Goal: Transaction & Acquisition: Purchase product/service

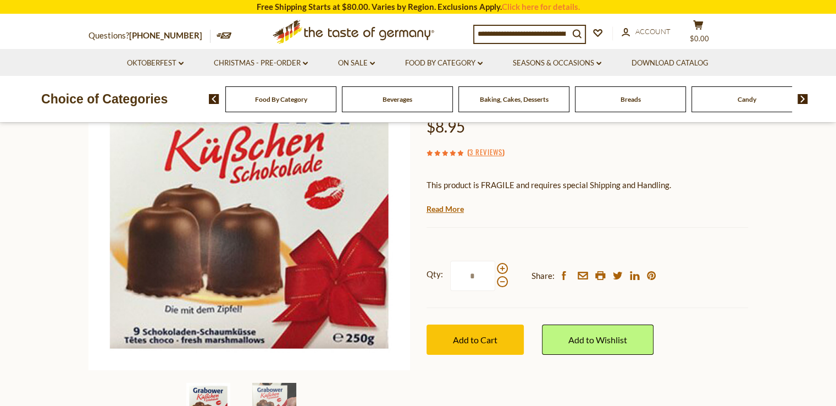
scroll to position [220, 0]
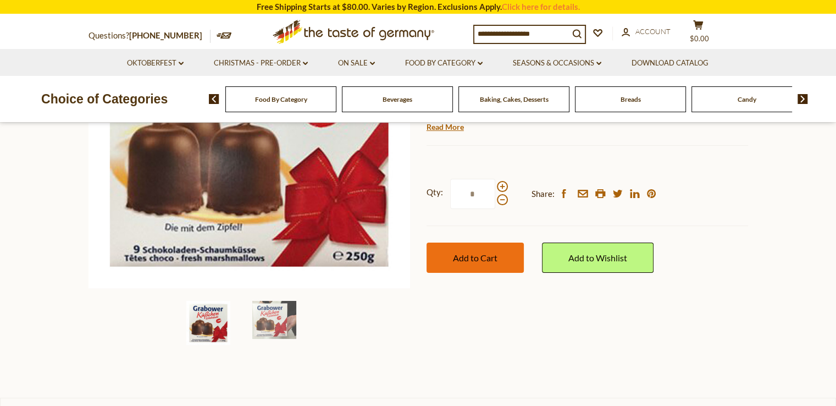
click at [479, 261] on span "Add to Cart" at bounding box center [475, 257] width 45 height 10
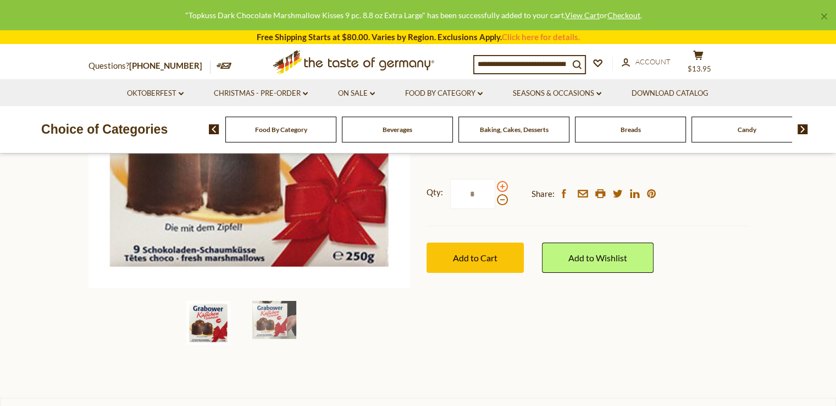
click at [497, 187] on span at bounding box center [502, 186] width 11 height 11
click at [495, 187] on input "*" at bounding box center [472, 194] width 45 height 30
click at [500, 186] on span at bounding box center [502, 186] width 11 height 11
click at [495, 186] on input "*" at bounding box center [472, 194] width 45 height 30
click at [504, 201] on span at bounding box center [502, 199] width 11 height 11
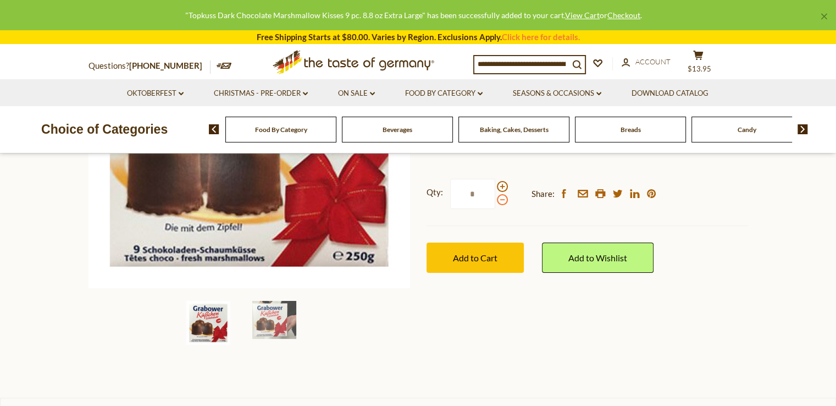
click at [495, 201] on input "*" at bounding box center [472, 194] width 45 height 30
click at [504, 201] on span at bounding box center [502, 199] width 11 height 11
click at [495, 201] on input "*" at bounding box center [472, 194] width 45 height 30
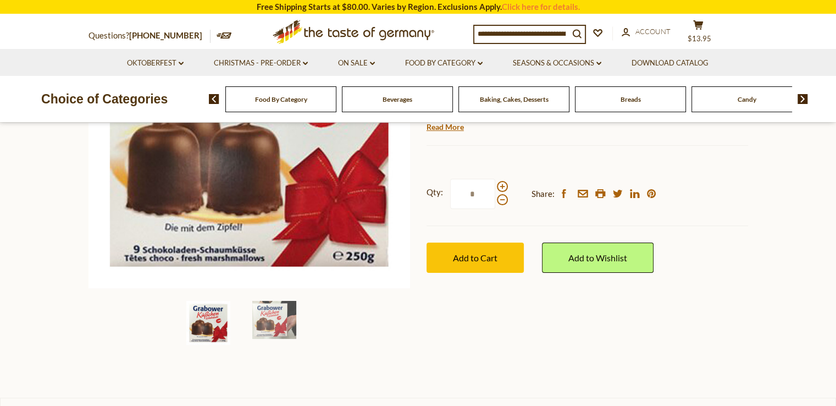
click at [505, 192] on div at bounding box center [502, 193] width 11 height 24
click at [495, 192] on input "*" at bounding box center [472, 194] width 45 height 30
click at [505, 187] on span at bounding box center [502, 186] width 11 height 11
click at [495, 187] on input "*" at bounding box center [472, 194] width 45 height 30
type input "*"
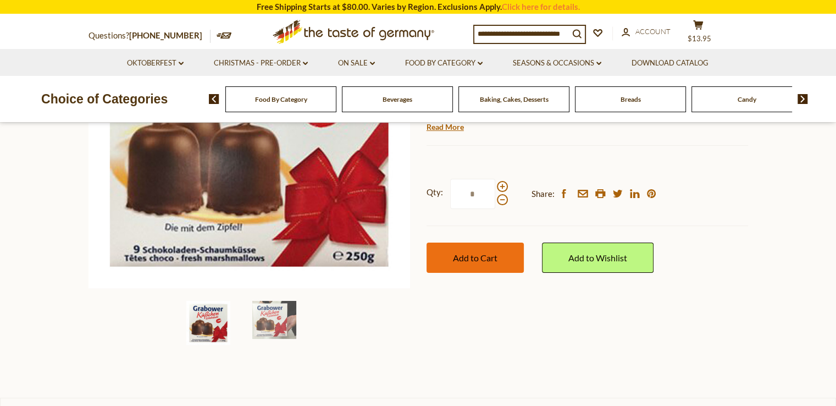
click at [468, 260] on span "Add to Cart" at bounding box center [475, 257] width 45 height 10
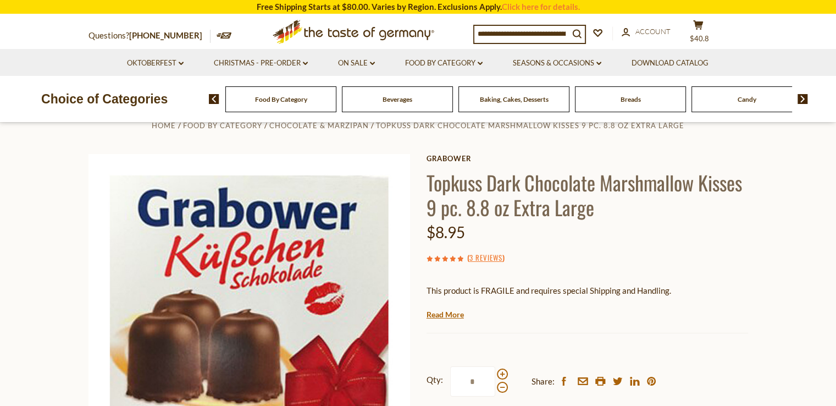
scroll to position [0, 0]
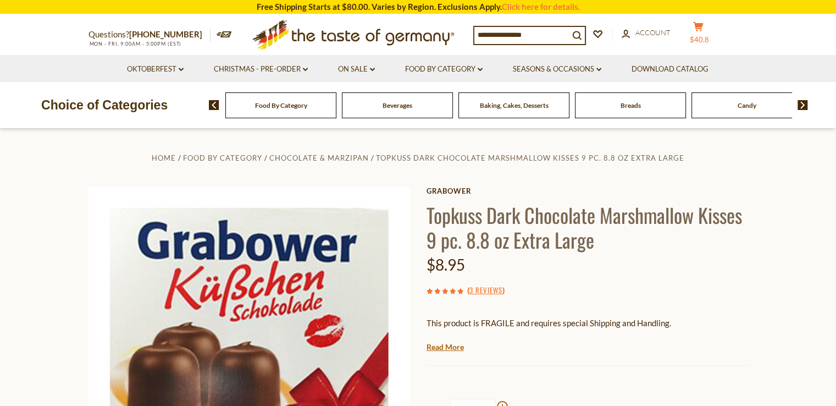
click at [704, 35] on span "$40.8" at bounding box center [699, 39] width 19 height 9
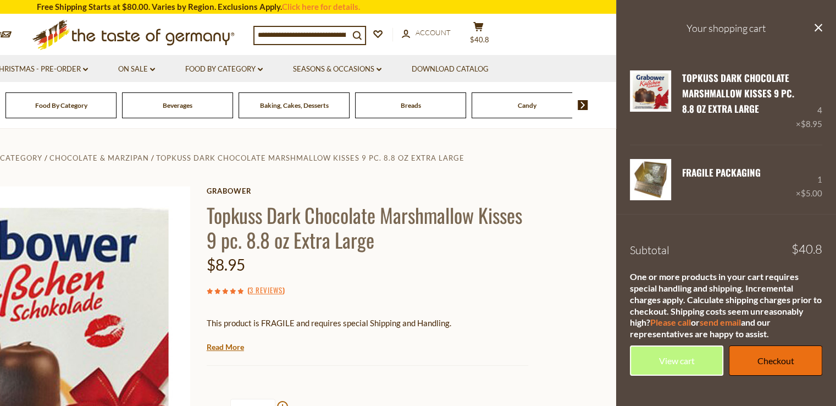
click at [763, 365] on link "Checkout" at bounding box center [775, 360] width 93 height 30
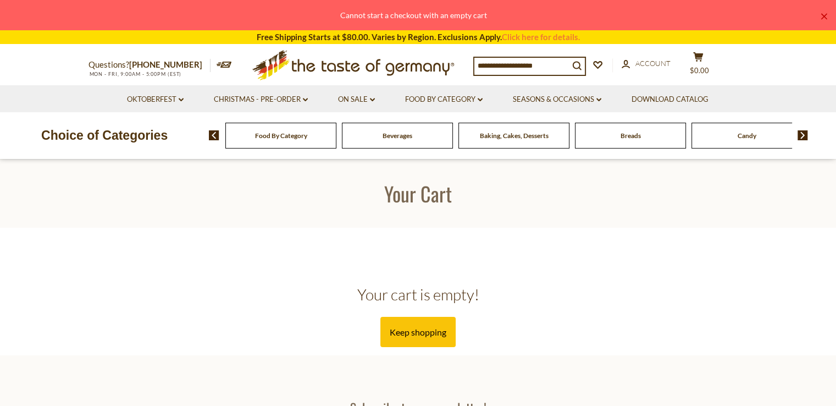
click at [525, 64] on input at bounding box center [521, 65] width 95 height 15
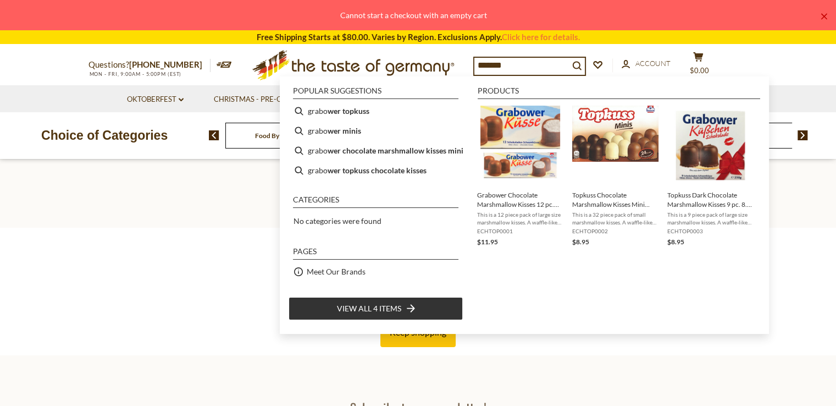
type input "********"
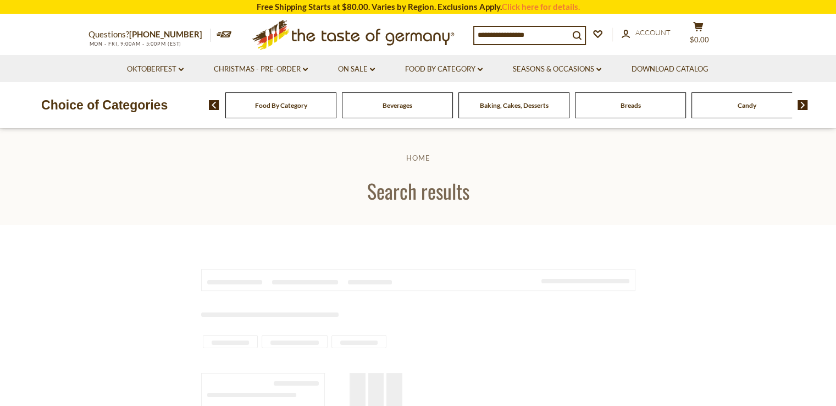
type input "********"
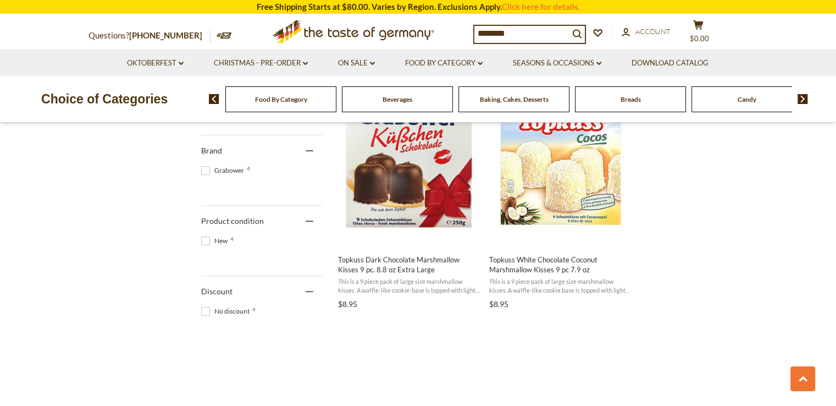
scroll to position [495, 0]
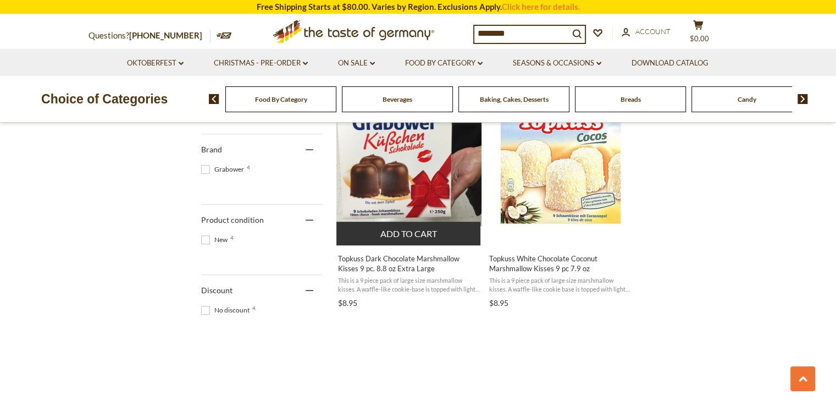
click at [411, 235] on button "Add to cart" at bounding box center [408, 234] width 145 height 24
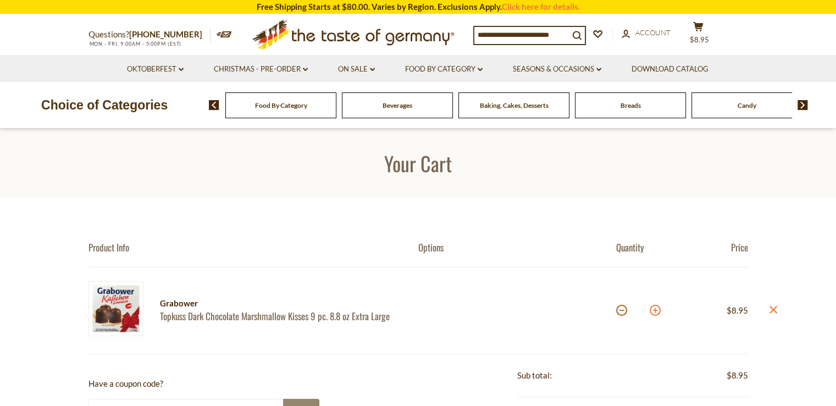
click at [660, 311] on button at bounding box center [655, 310] width 11 height 11
type input "*"
click at [659, 313] on button at bounding box center [655, 310] width 11 height 11
type input "*"
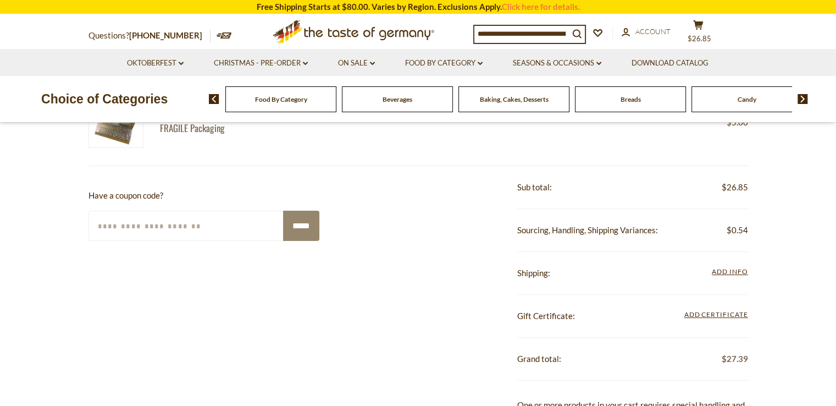
scroll to position [55, 0]
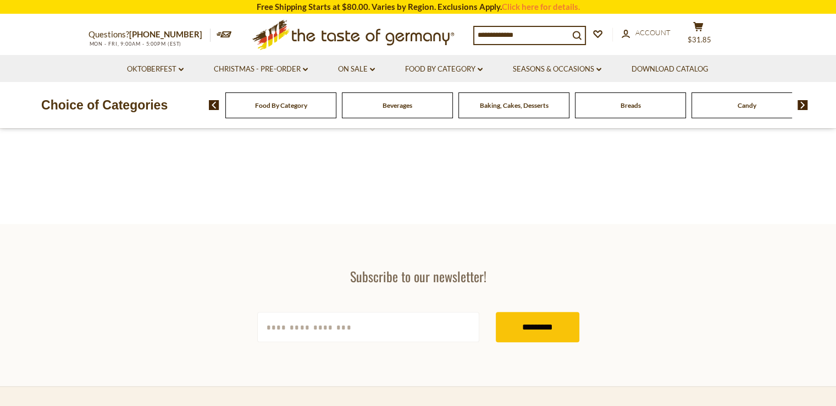
type input "********"
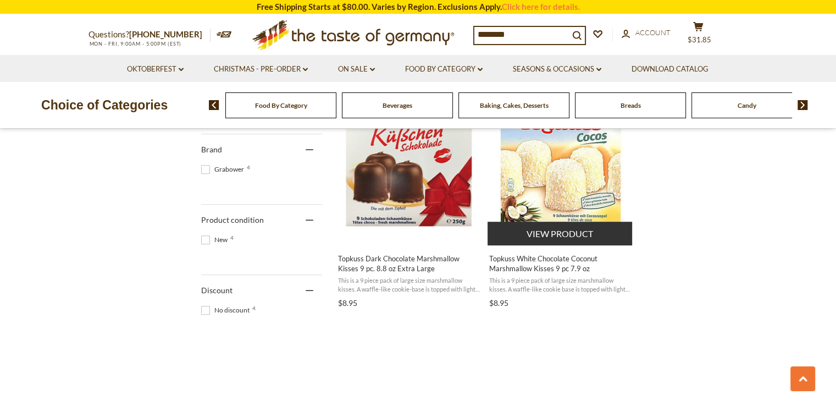
click at [591, 190] on img "Topkuss White Chocolate Coconut Marshmallow Kisses 9 pc 7.9 oz" at bounding box center [561, 163] width 146 height 146
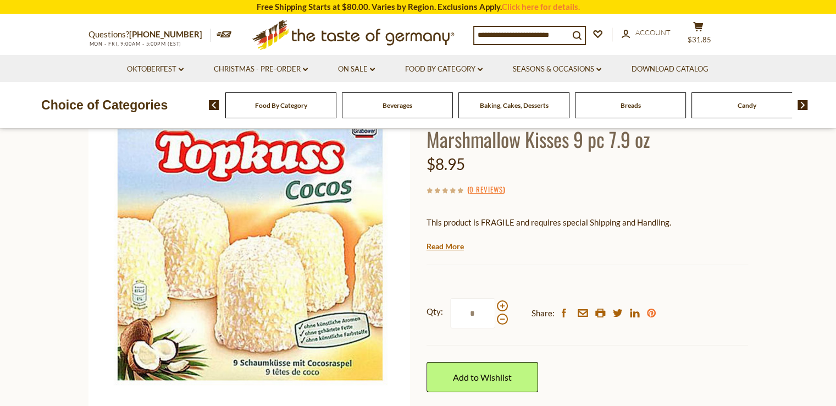
scroll to position [165, 0]
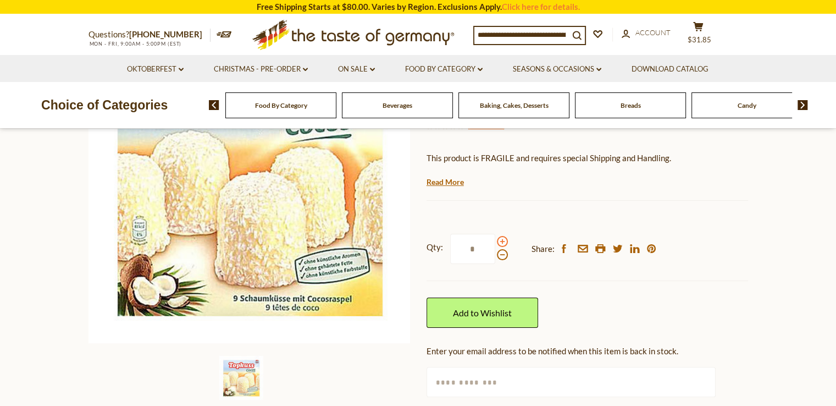
click at [502, 240] on span at bounding box center [502, 241] width 11 height 11
click at [495, 240] on input "*" at bounding box center [472, 249] width 45 height 30
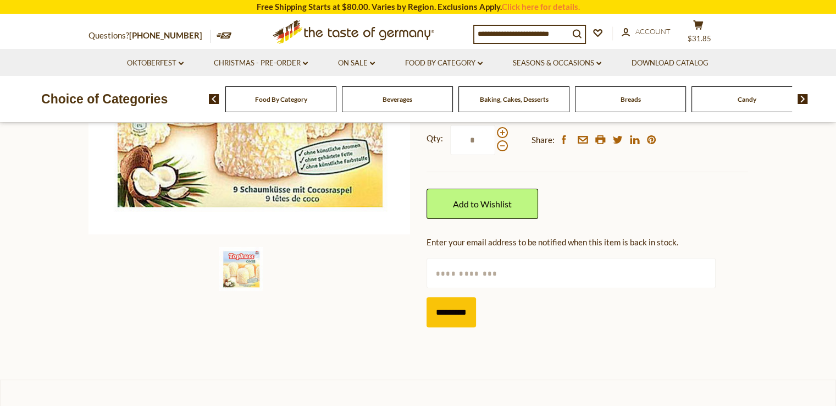
scroll to position [275, 0]
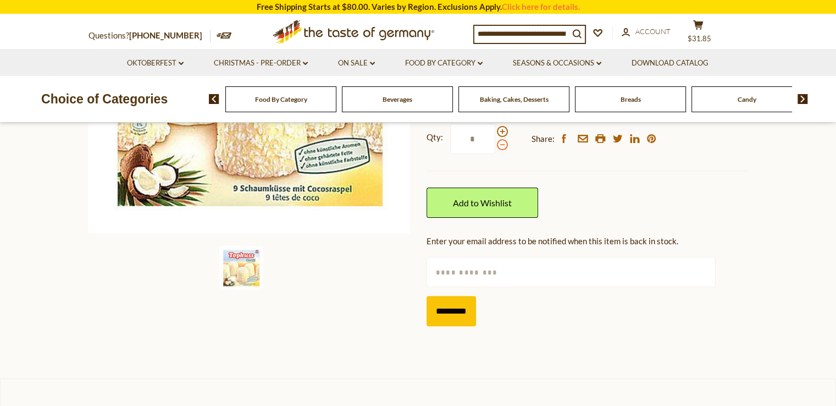
click at [503, 147] on span at bounding box center [502, 144] width 11 height 11
click at [495, 147] on input "*" at bounding box center [472, 139] width 45 height 30
type input "*"
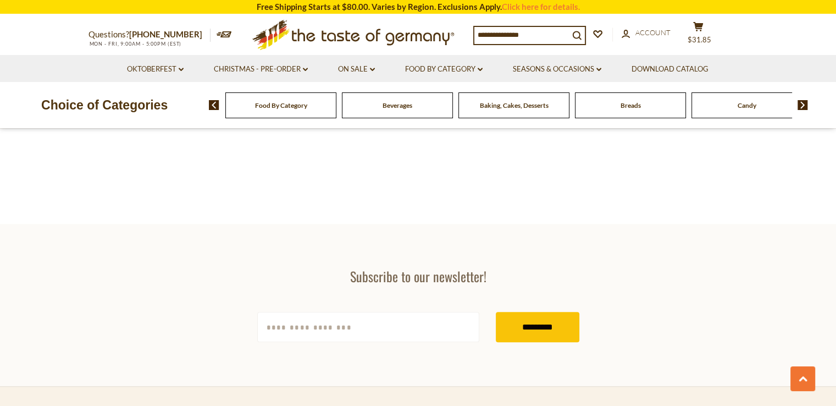
type input "********"
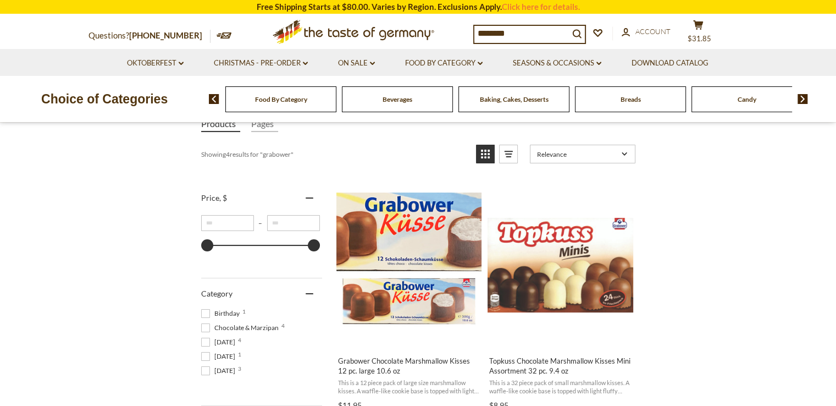
scroll to position [55, 0]
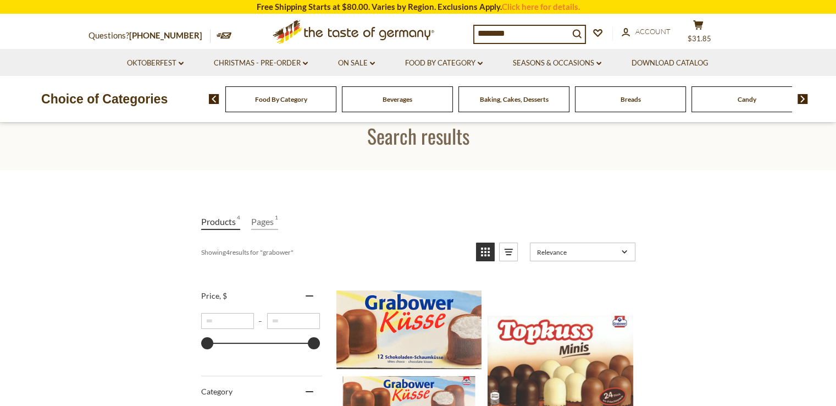
click at [336, 106] on div "Baking, Cakes, Desserts" at bounding box center [280, 99] width 111 height 26
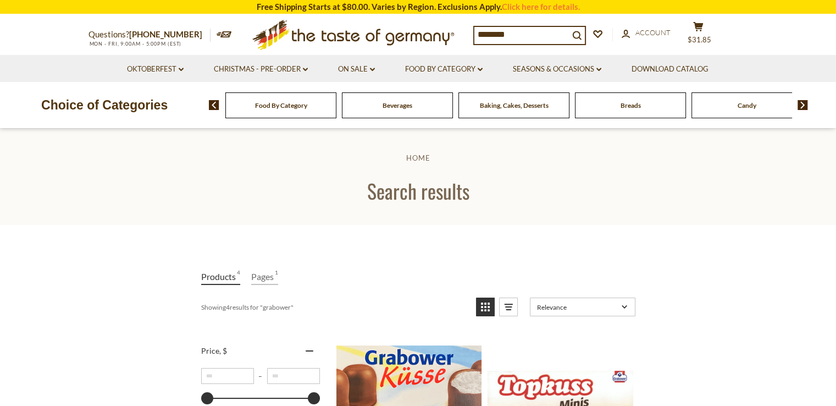
scroll to position [0, 0]
click at [336, 109] on div "Baking, Cakes, Desserts" at bounding box center [280, 105] width 111 height 26
click at [505, 107] on span "Baking, Cakes, Desserts" at bounding box center [514, 105] width 69 height 8
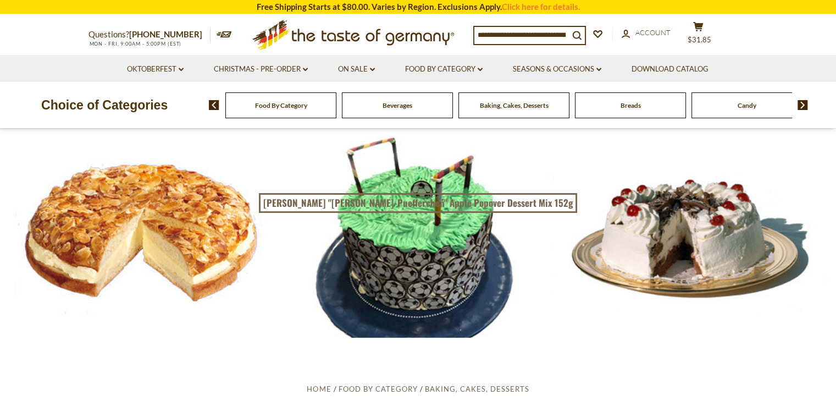
click at [545, 37] on input at bounding box center [521, 34] width 95 height 15
type input "*********"
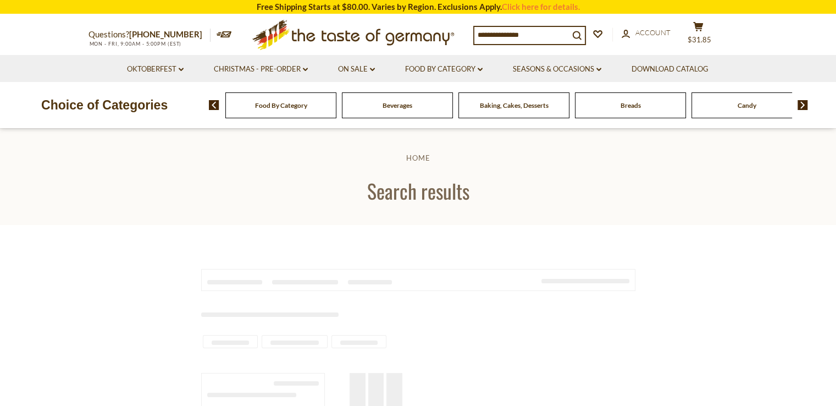
type input "*********"
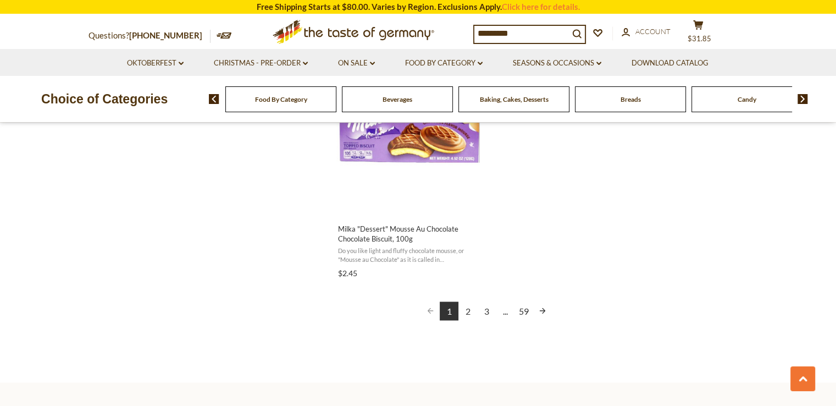
scroll to position [2089, 0]
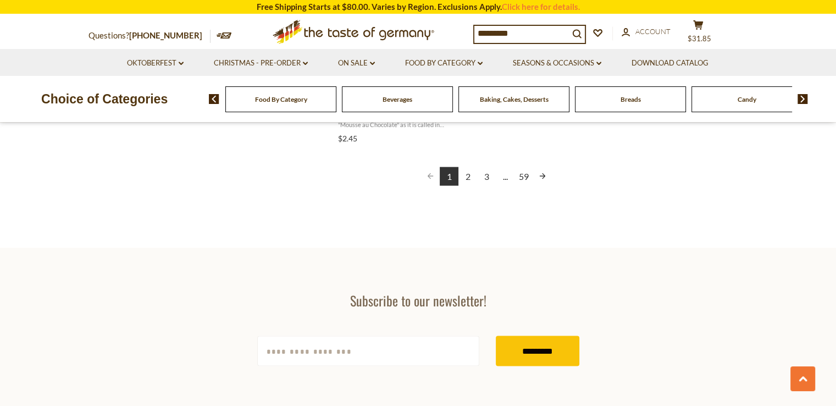
click at [465, 175] on link "2" at bounding box center [468, 176] width 19 height 19
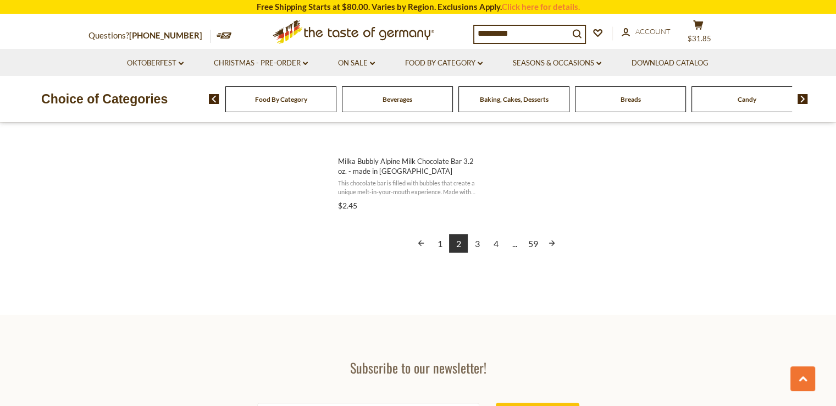
scroll to position [1924, 0]
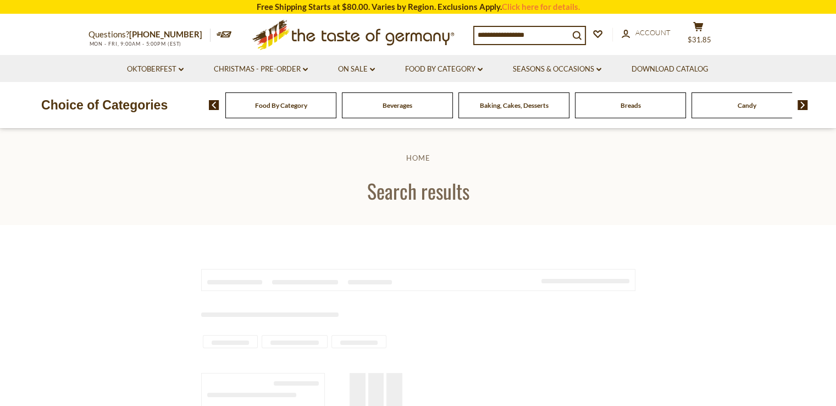
type input "*********"
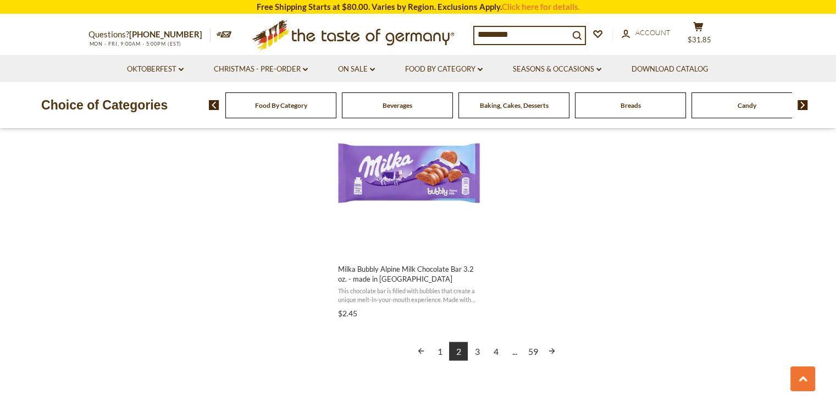
scroll to position [1671, 0]
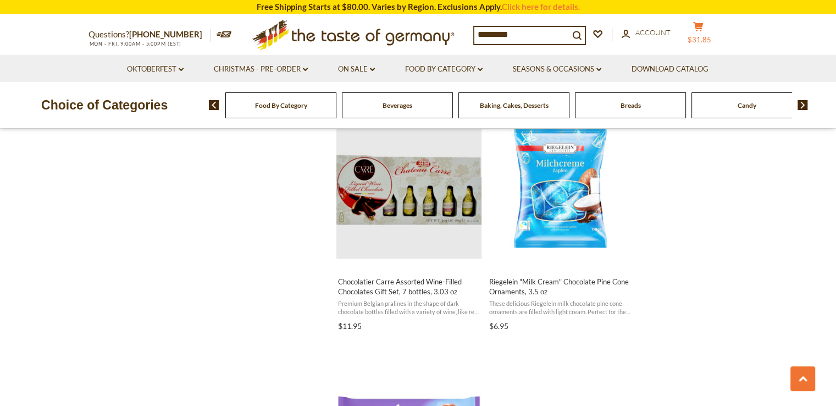
click at [703, 29] on icon at bounding box center [698, 26] width 10 height 9
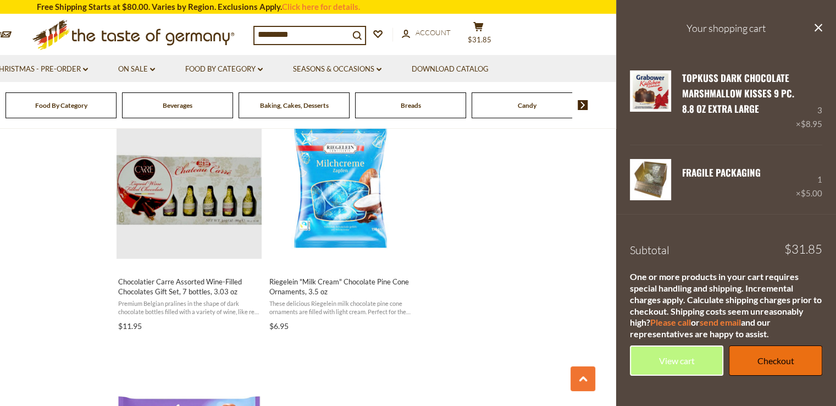
click at [769, 372] on link "Checkout" at bounding box center [775, 360] width 93 height 30
